Goal: Navigation & Orientation: Understand site structure

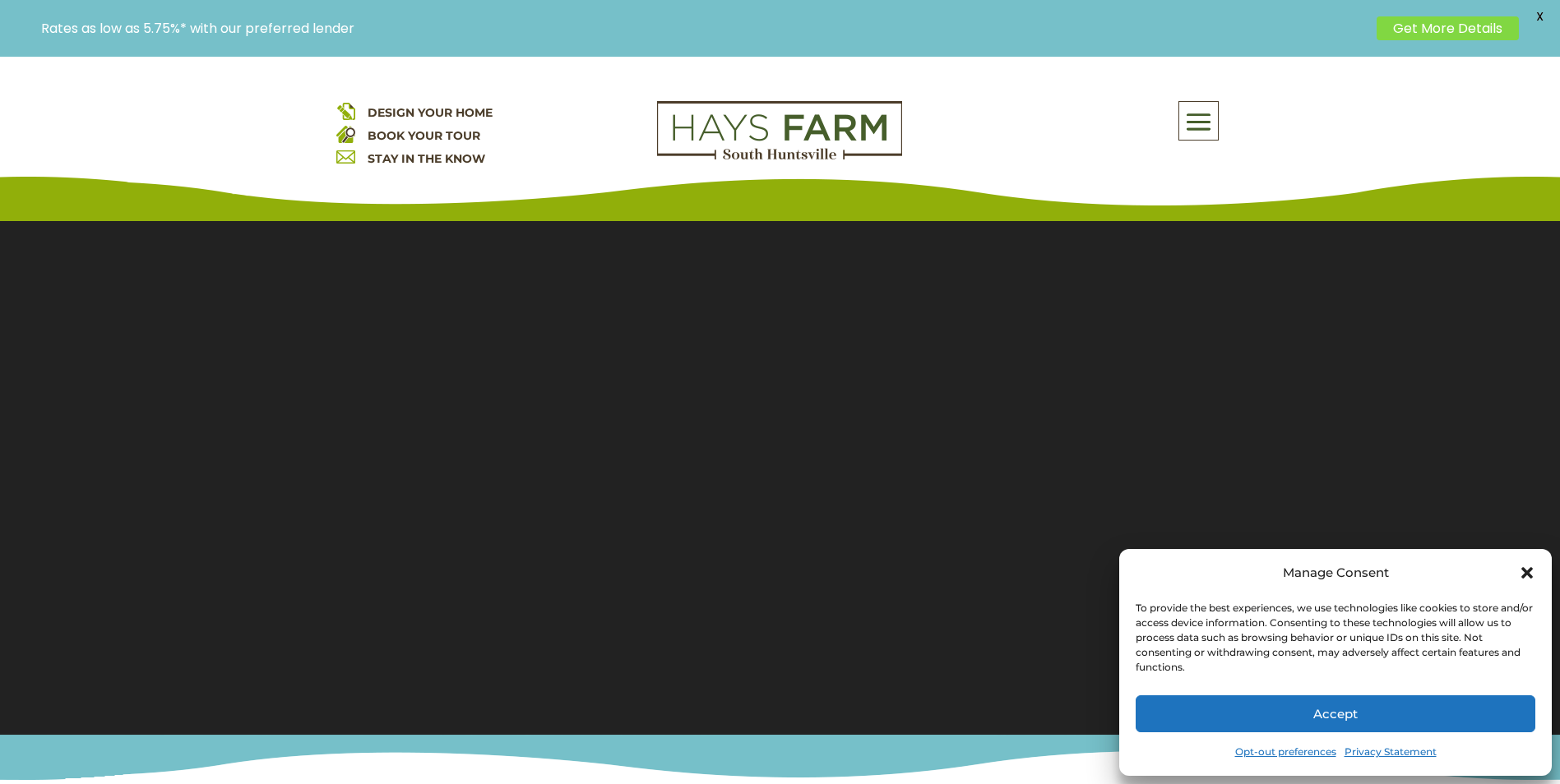
click at [1524, 565] on icon "Close dialog" at bounding box center [1527, 573] width 17 height 17
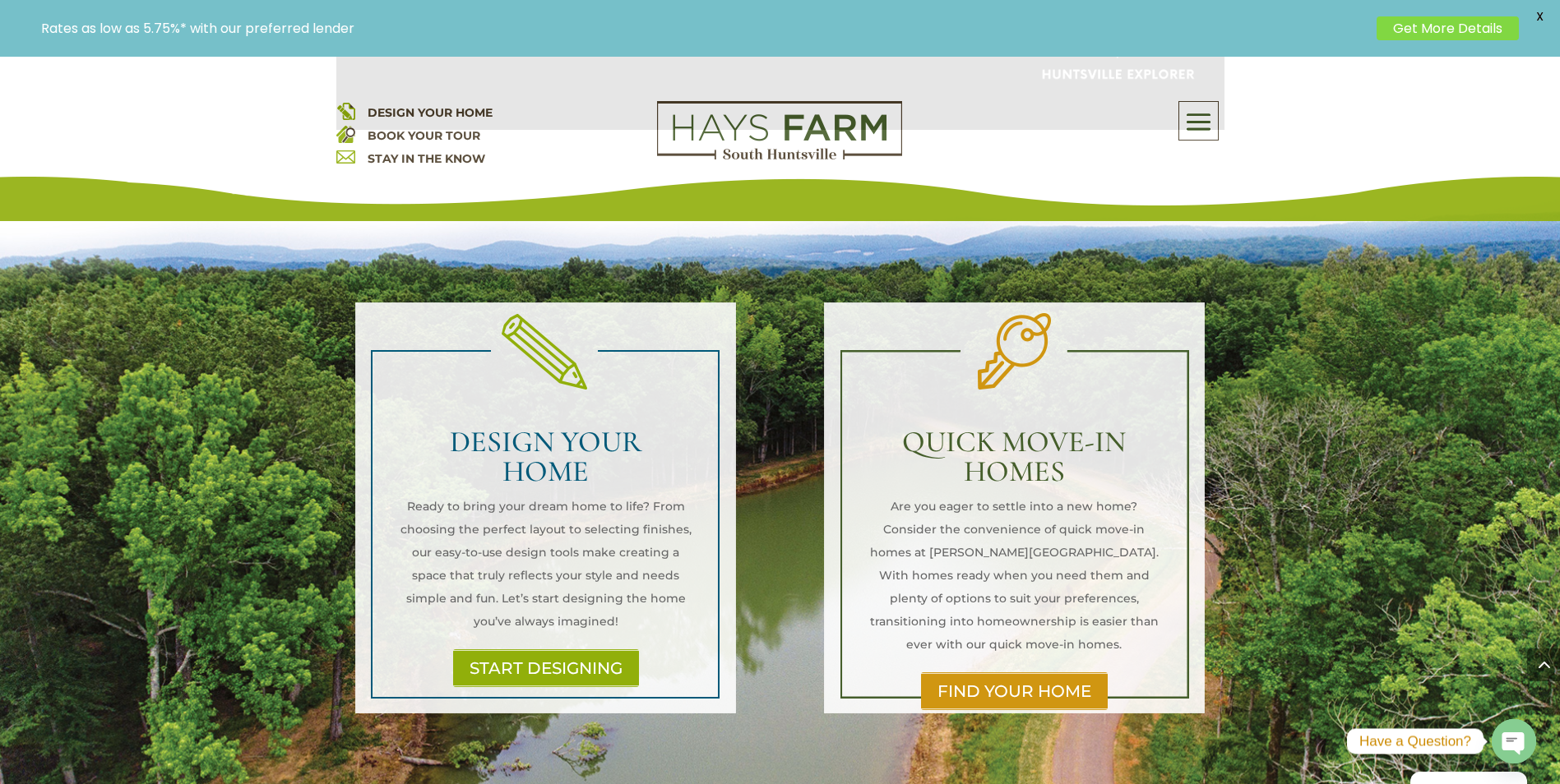
scroll to position [1480, 0]
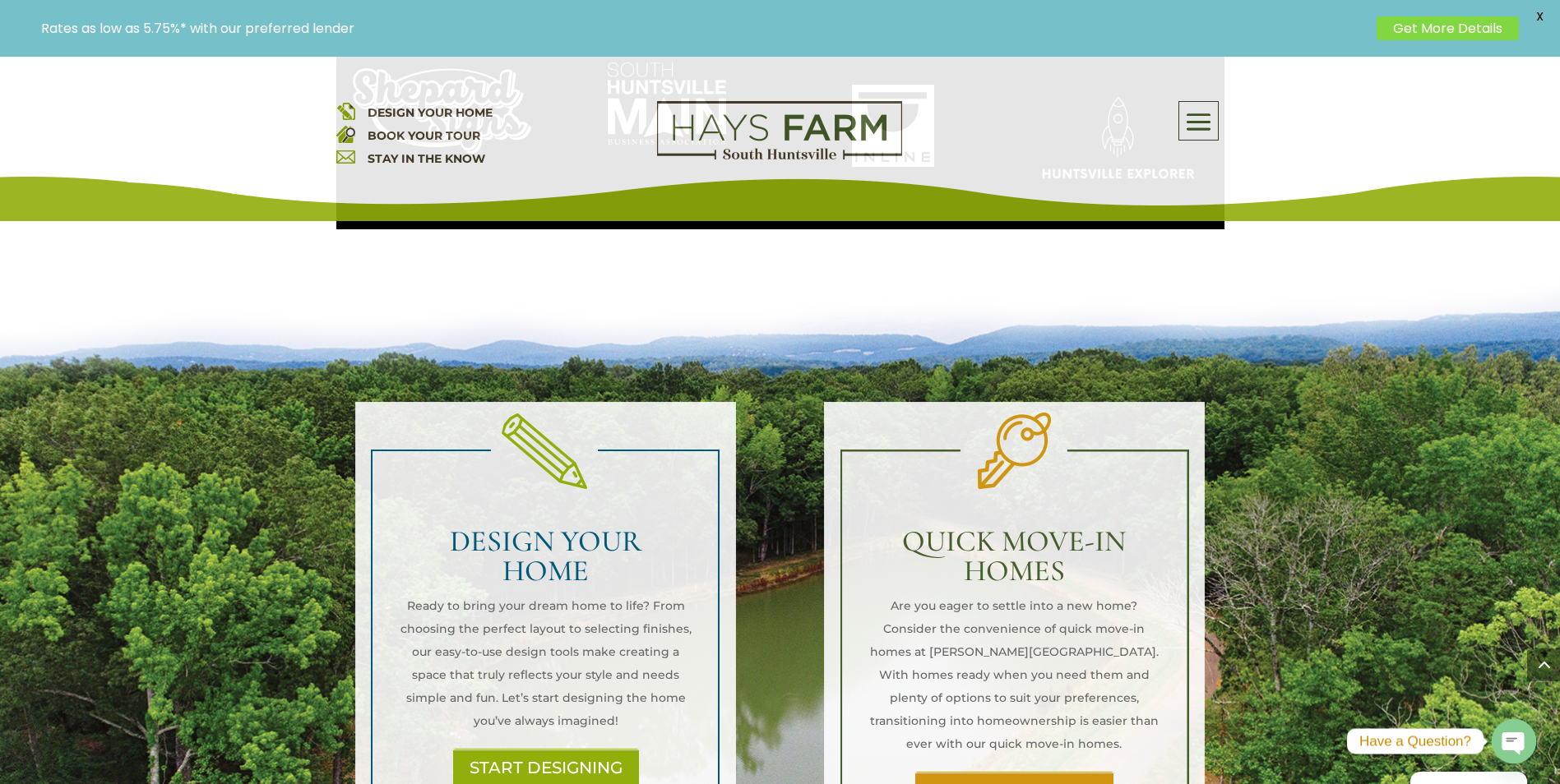
click at [1038, 772] on link "FIND YOUR HOME" at bounding box center [1014, 790] width 198 height 38
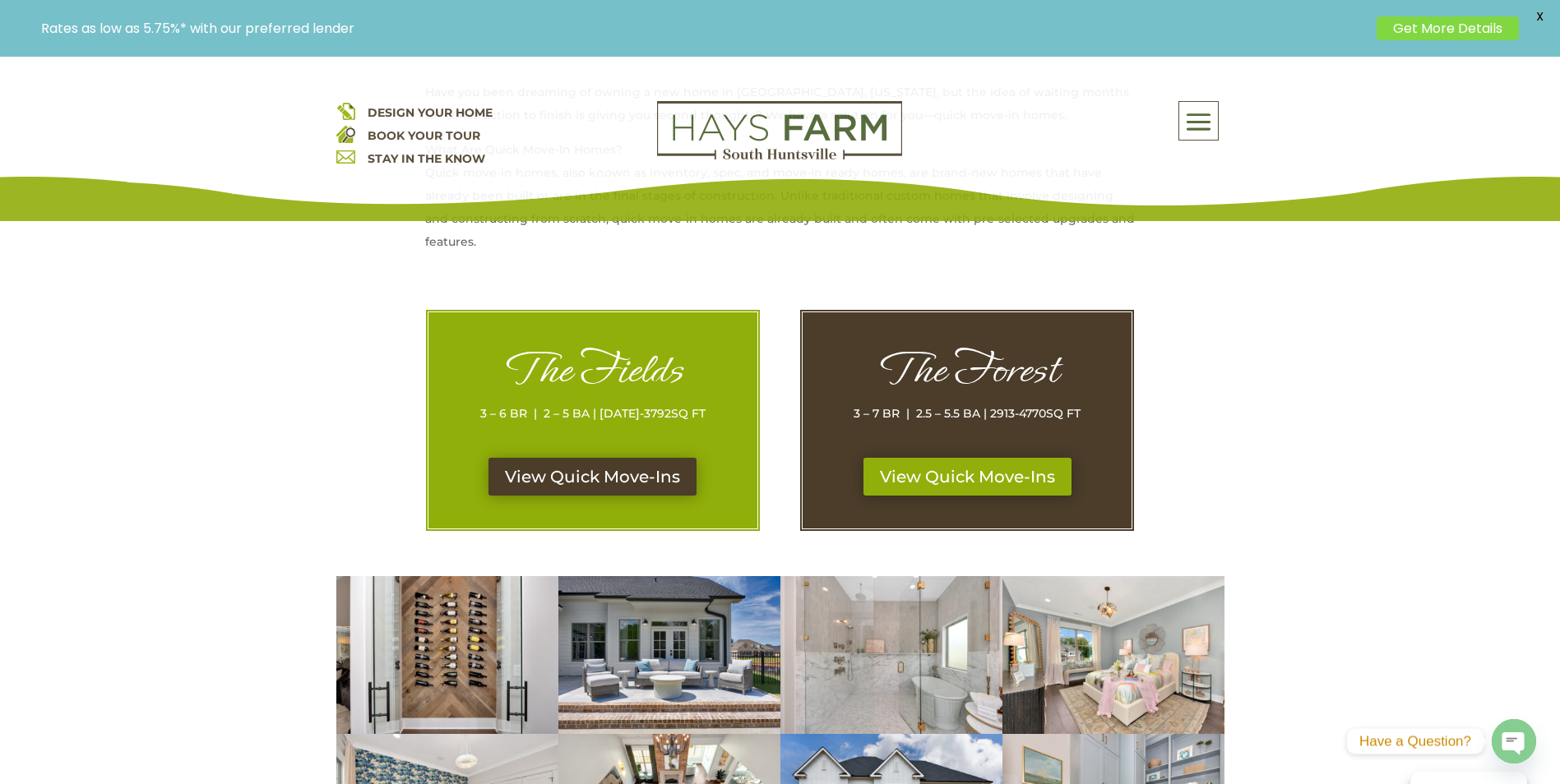
scroll to position [740, 0]
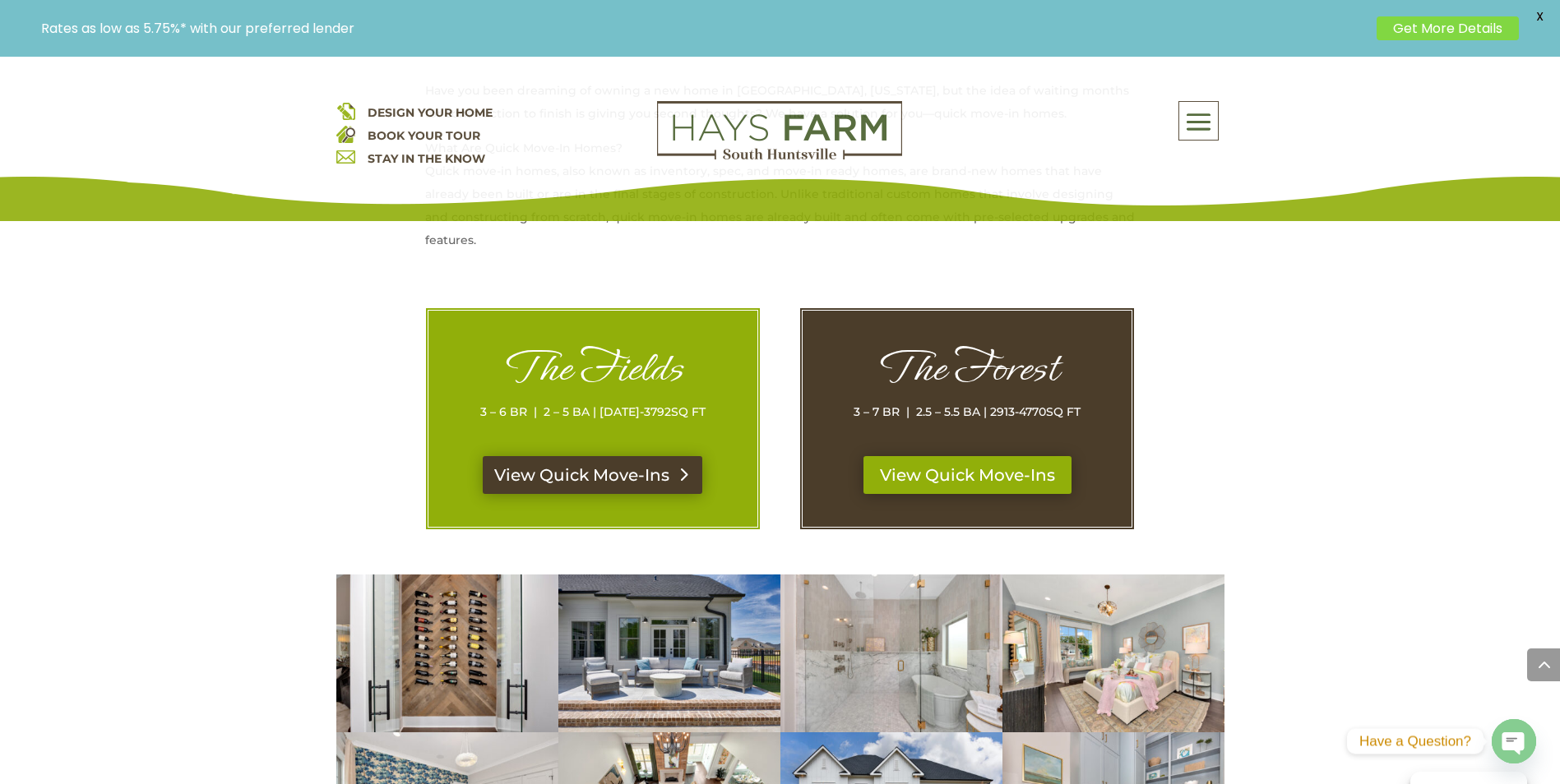
click at [617, 476] on link "View Quick Move-Ins" at bounding box center [592, 475] width 219 height 38
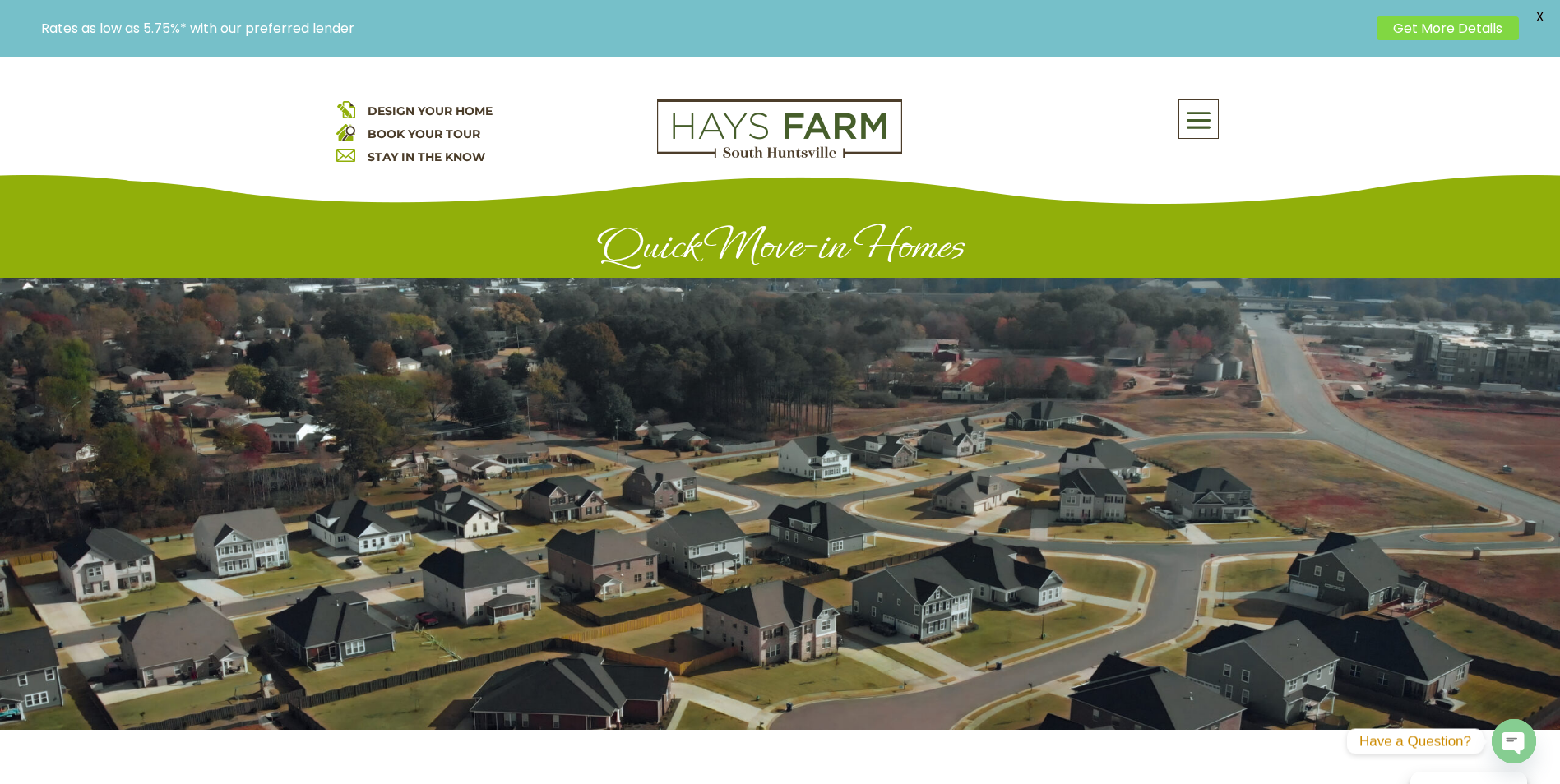
scroll to position [0, 0]
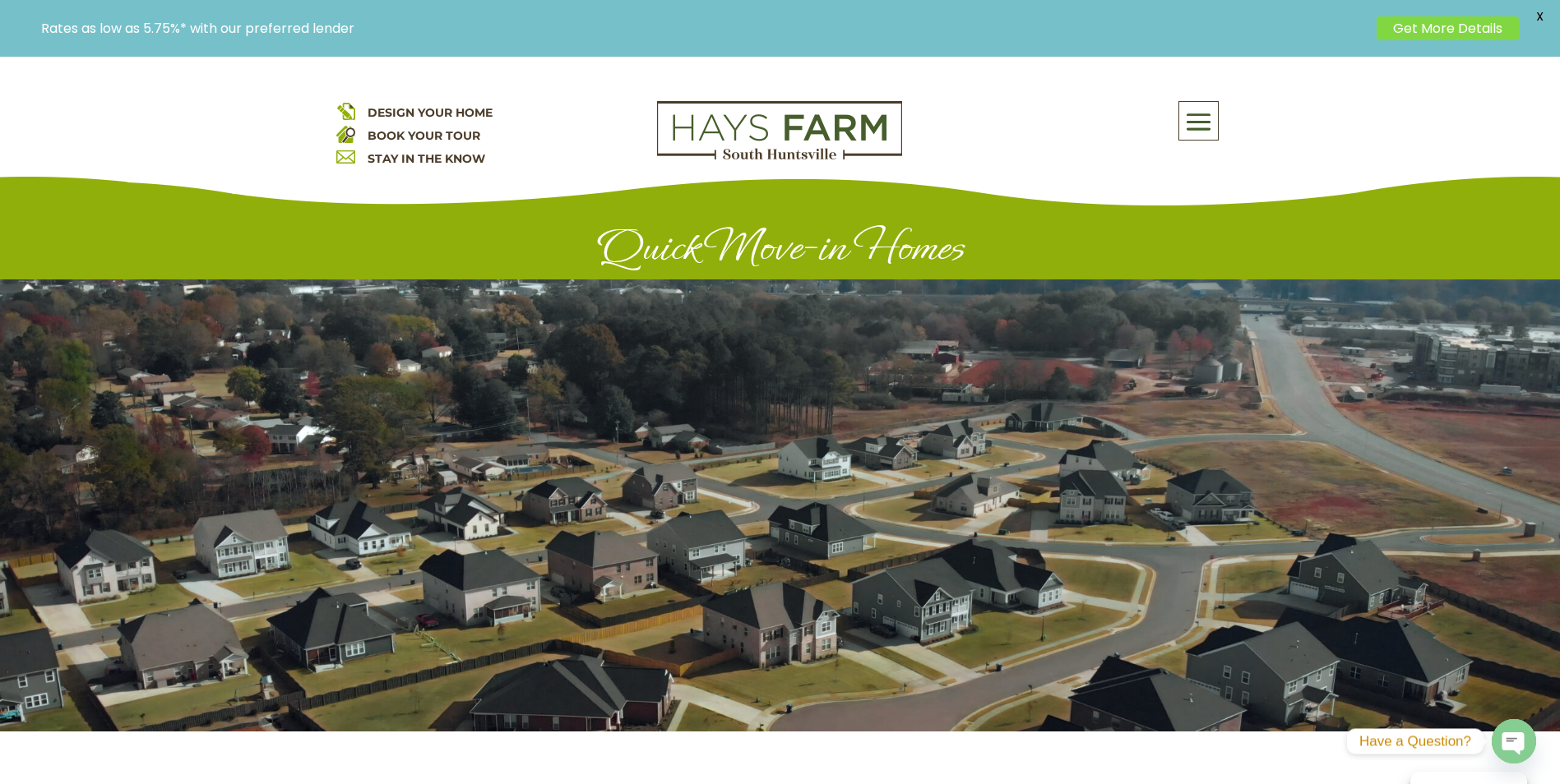
click at [1185, 119] on span at bounding box center [1199, 122] width 39 height 38
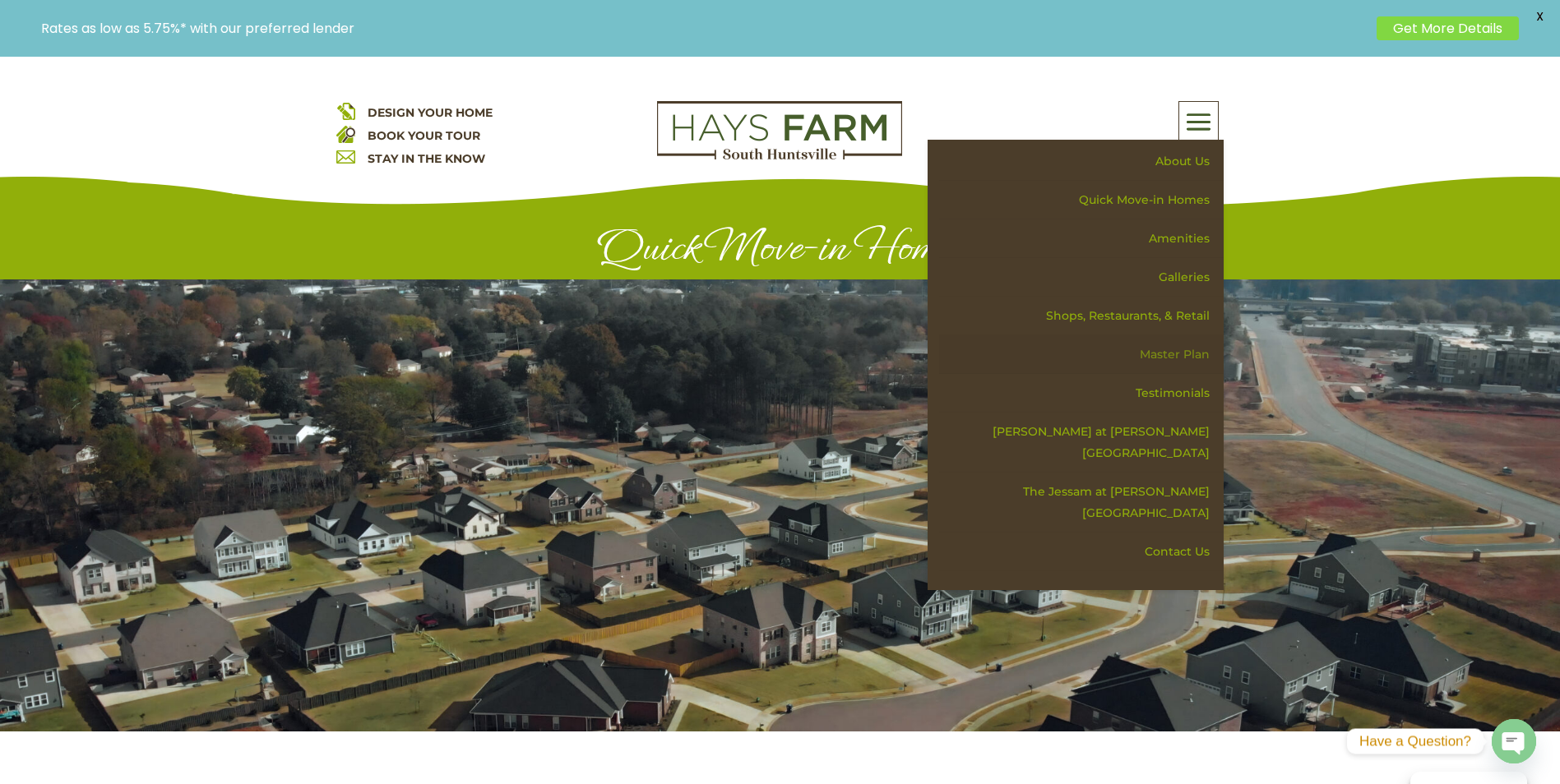
click at [1180, 354] on link "Master Plan" at bounding box center [1081, 355] width 284 height 39
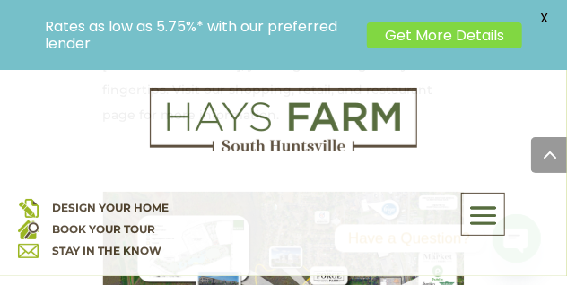
scroll to position [1721, 0]
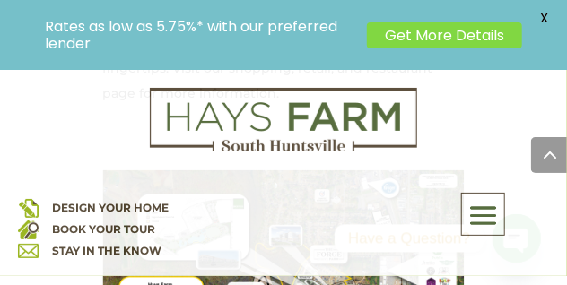
click at [474, 282] on div "DESIGN YOUR HOME BOOK YOUR TOUR STAY IN THE KNOW About Us Quick Move-in Homes A…" at bounding box center [283, 188] width 567 height 201
click at [551, 152] on span at bounding box center [549, 155] width 36 height 36
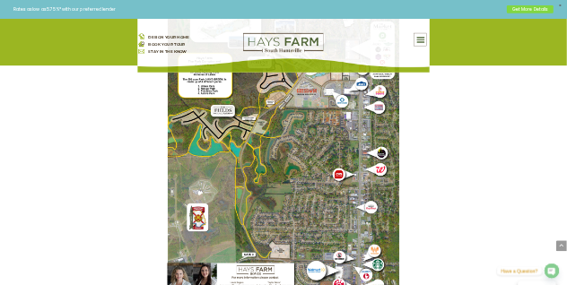
scroll to position [1745, 0]
